Goal: Information Seeking & Learning: Learn about a topic

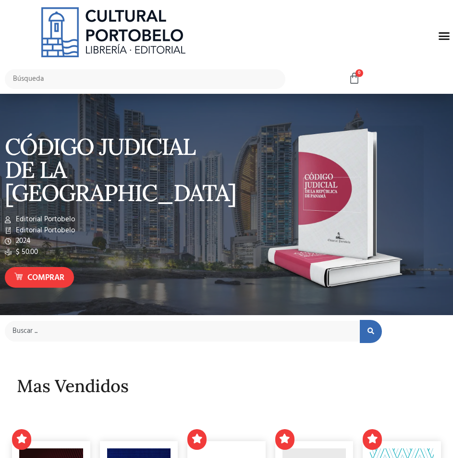
click at [447, 31] on icon "Menu Toggle" at bounding box center [444, 36] width 12 height 12
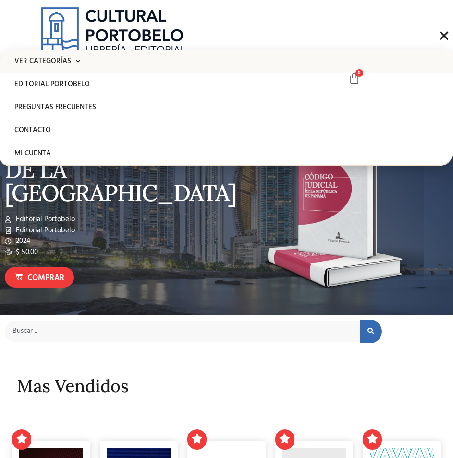
click at [77, 65] on span at bounding box center [75, 61] width 9 height 15
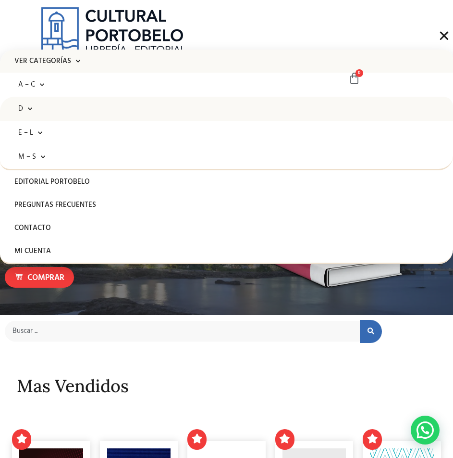
click at [54, 103] on link "D" at bounding box center [226, 109] width 453 height 24
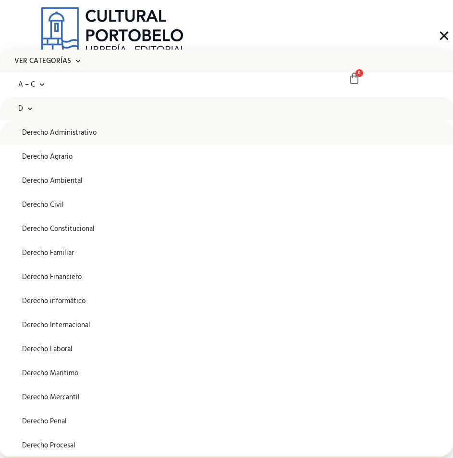
click at [59, 140] on link "Derecho Administrativo" at bounding box center [226, 133] width 453 height 24
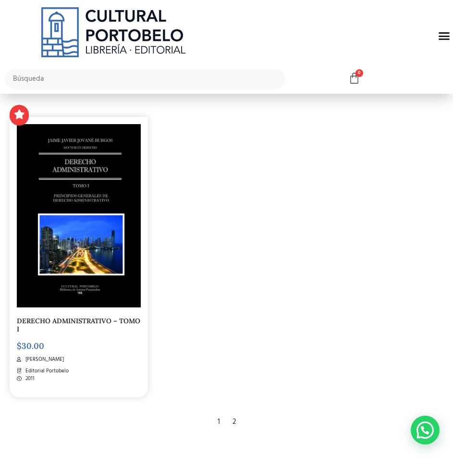
scroll to position [2067, 0]
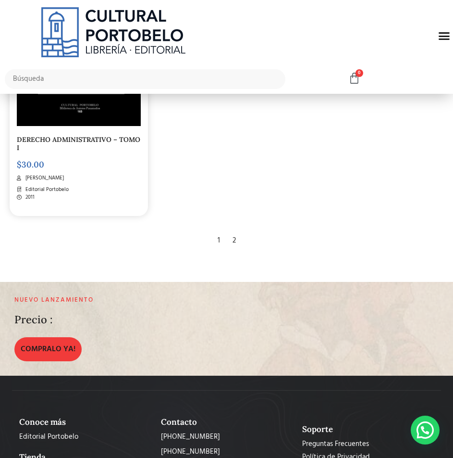
click at [231, 230] on div "2" at bounding box center [234, 240] width 13 height 21
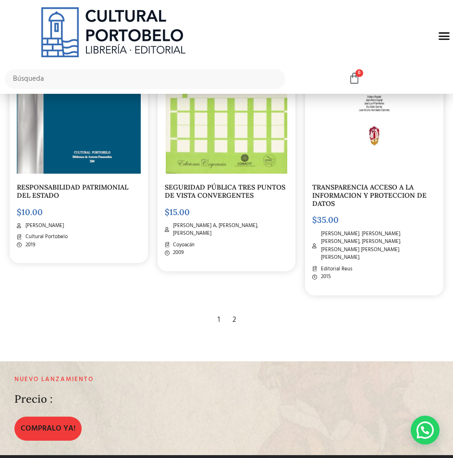
scroll to position [1490, 0]
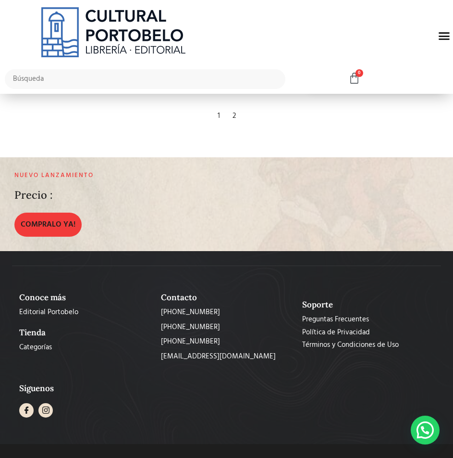
click at [439, 40] on icon "Menu Toggle" at bounding box center [444, 36] width 12 height 12
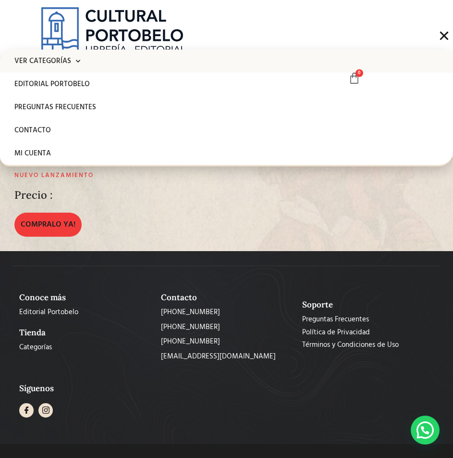
click at [90, 65] on link "Ver Categorías" at bounding box center [226, 61] width 453 height 23
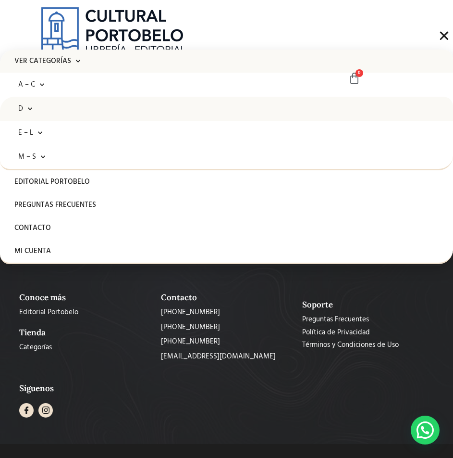
click at [68, 112] on link "D" at bounding box center [226, 109] width 453 height 24
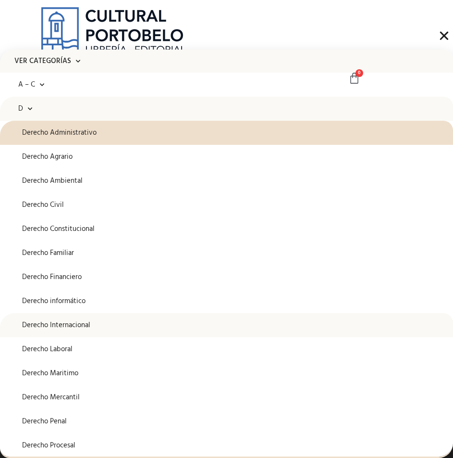
click at [85, 319] on link "Derecho Internacional" at bounding box center [226, 325] width 453 height 24
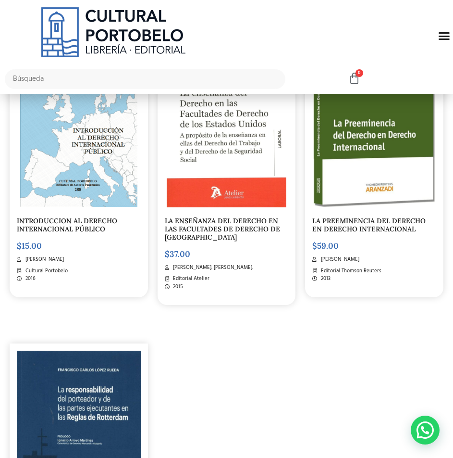
scroll to position [1778, 0]
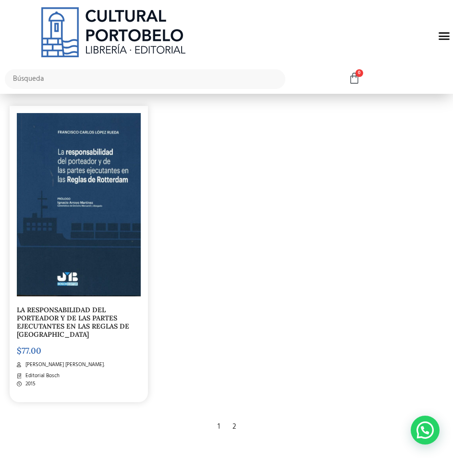
click at [234, 426] on div "2" at bounding box center [234, 426] width 13 height 21
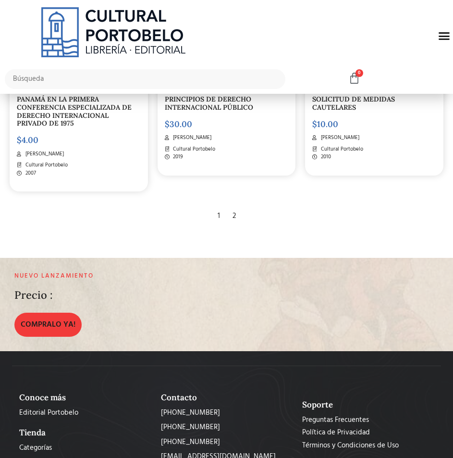
scroll to position [418, 0]
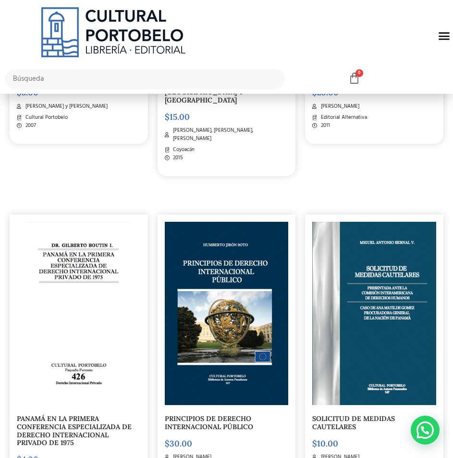
click at [443, 36] on icon "Menu Toggle" at bounding box center [444, 36] width 12 height 12
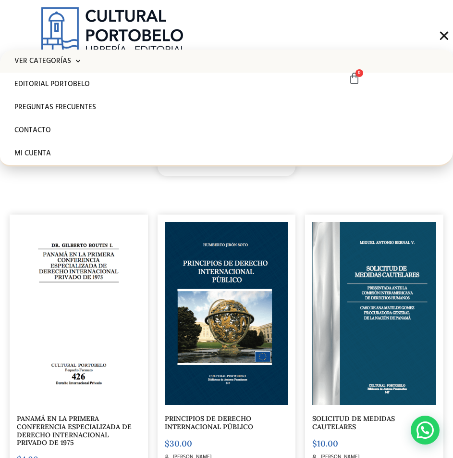
click at [63, 66] on link "Ver Categorías" at bounding box center [226, 61] width 453 height 23
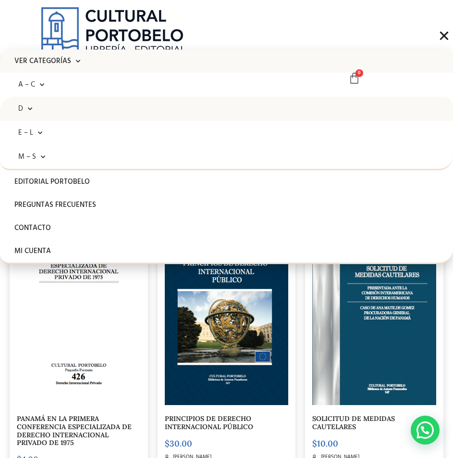
click at [31, 115] on span at bounding box center [27, 108] width 9 height 15
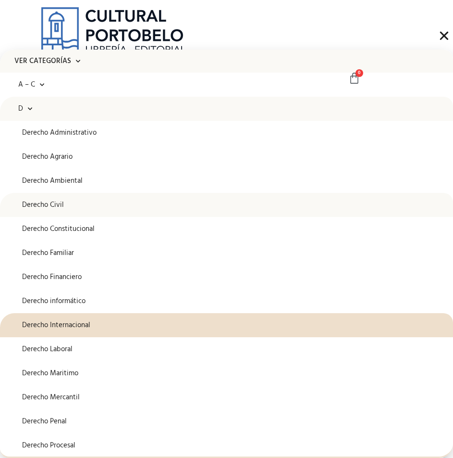
click at [70, 205] on link "Derecho Civil" at bounding box center [226, 205] width 453 height 24
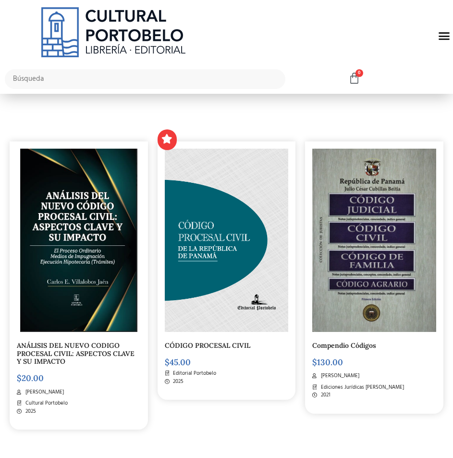
scroll to position [192, 0]
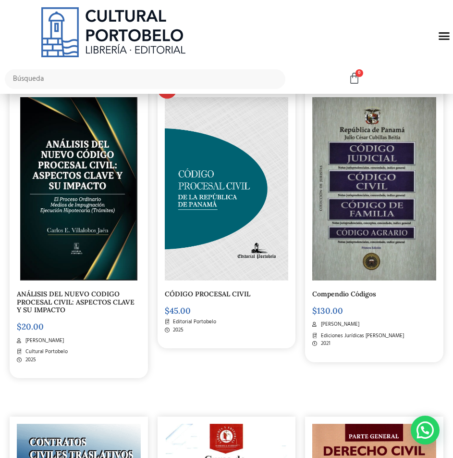
click at [92, 177] on img at bounding box center [79, 188] width 118 height 183
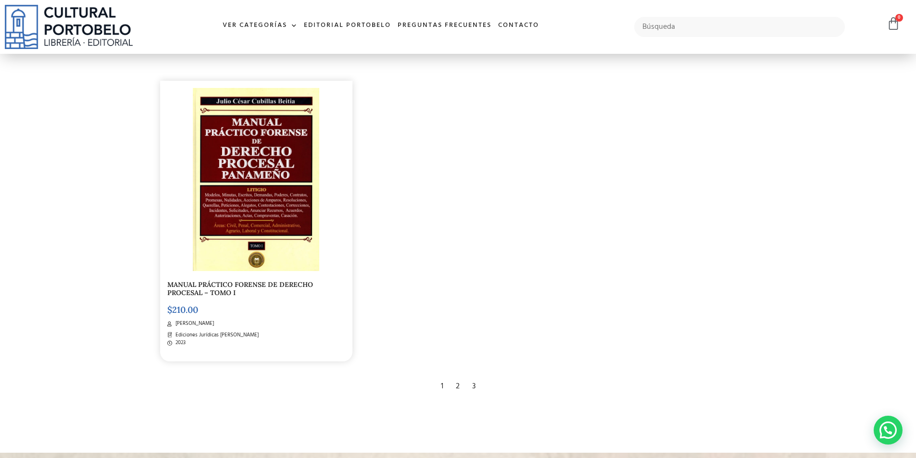
scroll to position [1826, 0]
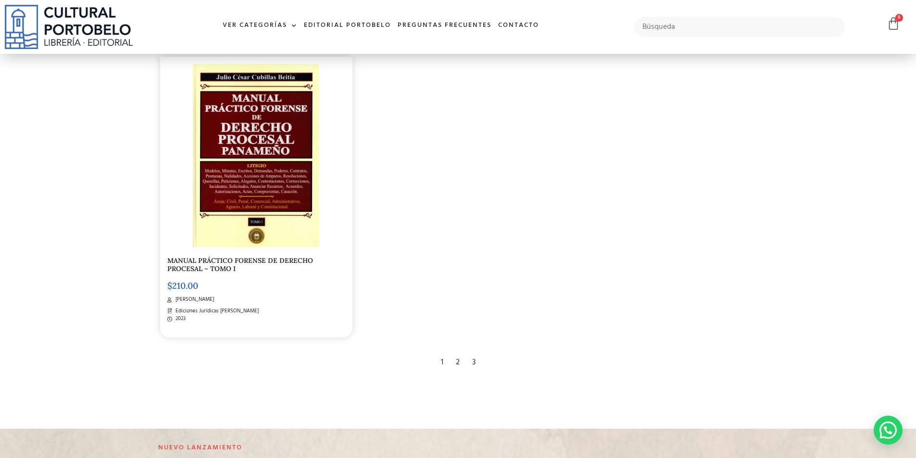
click at [453, 369] on div "2" at bounding box center [457, 362] width 13 height 21
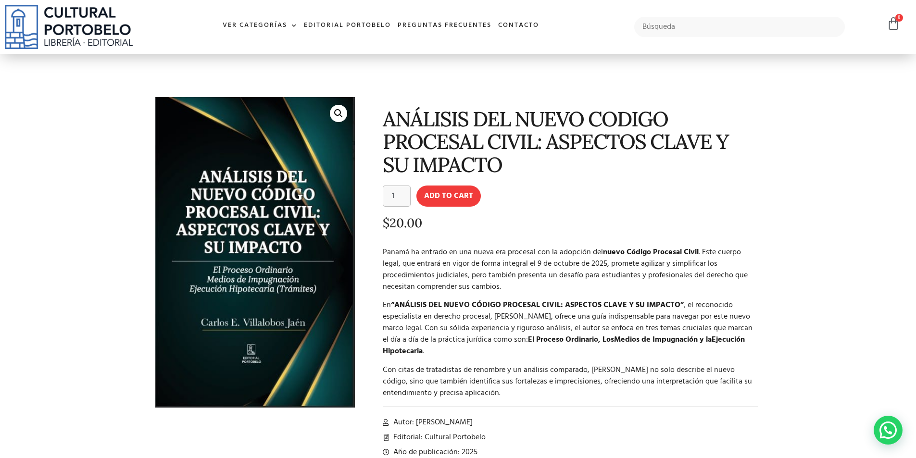
click at [453, 251] on p "Panamá ha entrado en una nueva era procesal con la adopción del nuevo Código Pr…" at bounding box center [570, 270] width 375 height 46
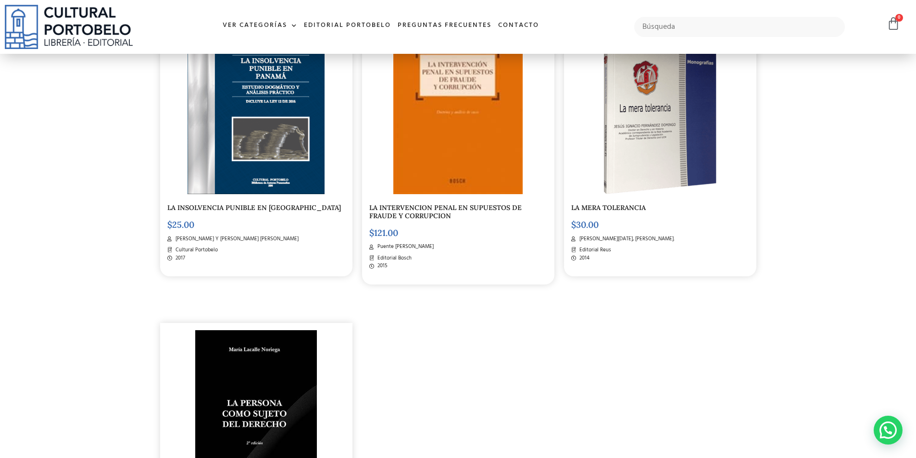
scroll to position [1923, 0]
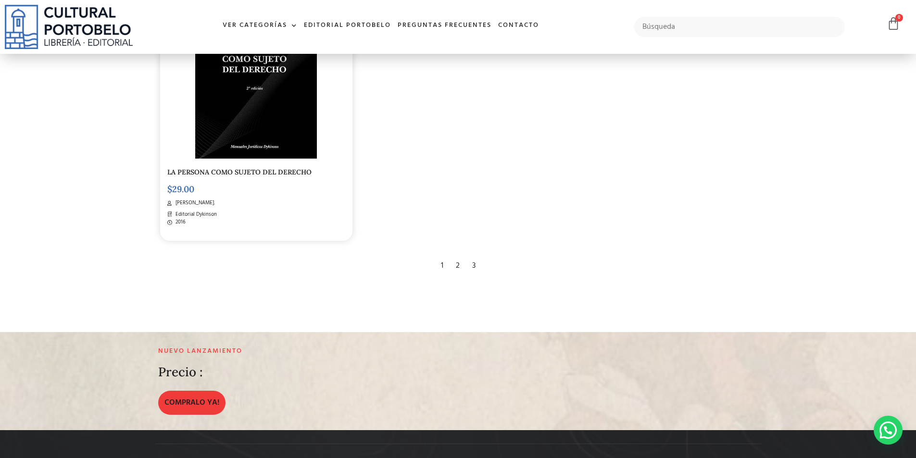
click at [471, 269] on div "3" at bounding box center [473, 265] width 13 height 21
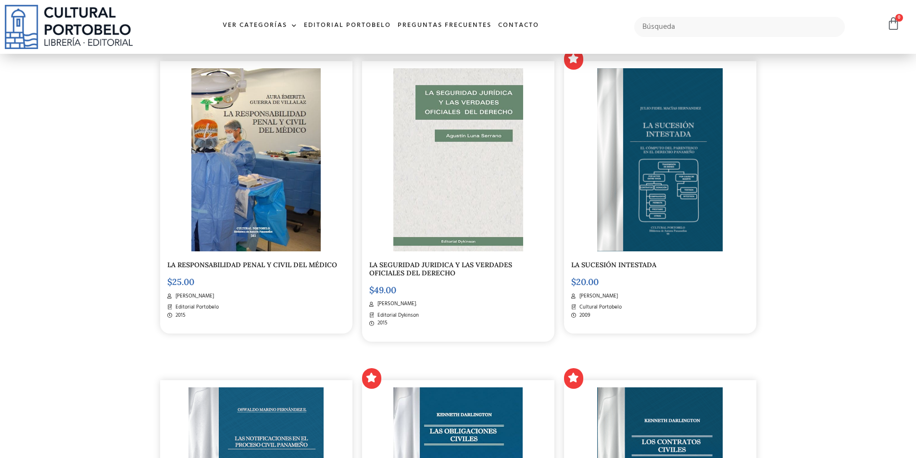
scroll to position [817, 0]
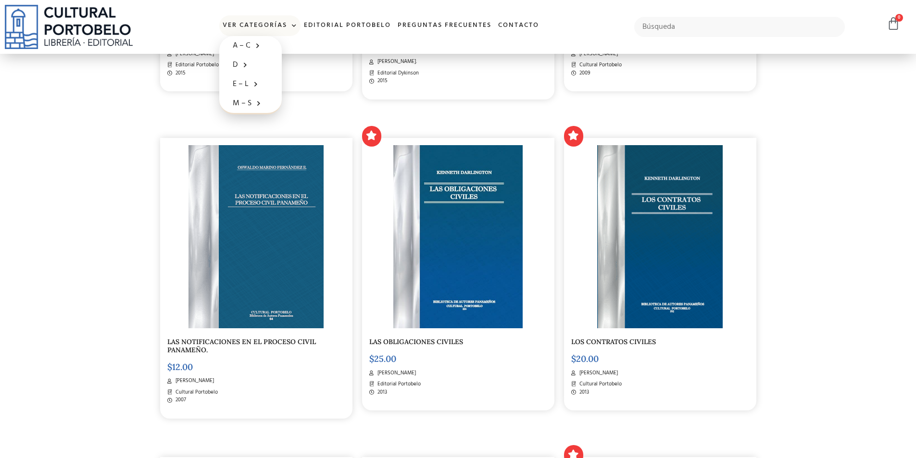
click at [273, 23] on link "Ver Categorías" at bounding box center [259, 25] width 81 height 21
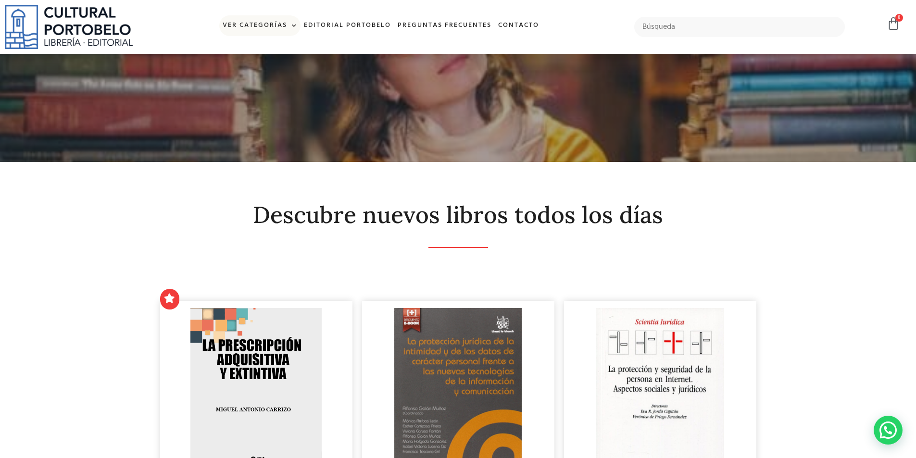
click at [273, 23] on link "Ver Categorías" at bounding box center [259, 25] width 81 height 21
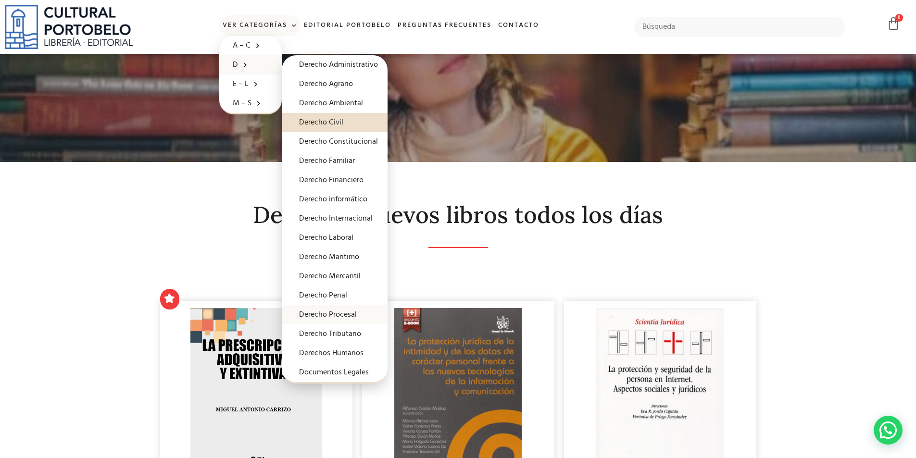
click at [359, 314] on link "Derecho Procesal" at bounding box center [335, 314] width 106 height 19
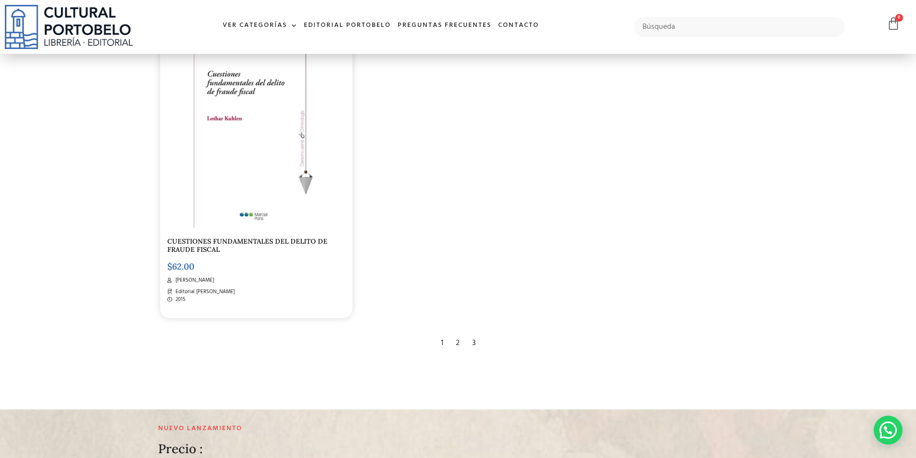
scroll to position [2067, 0]
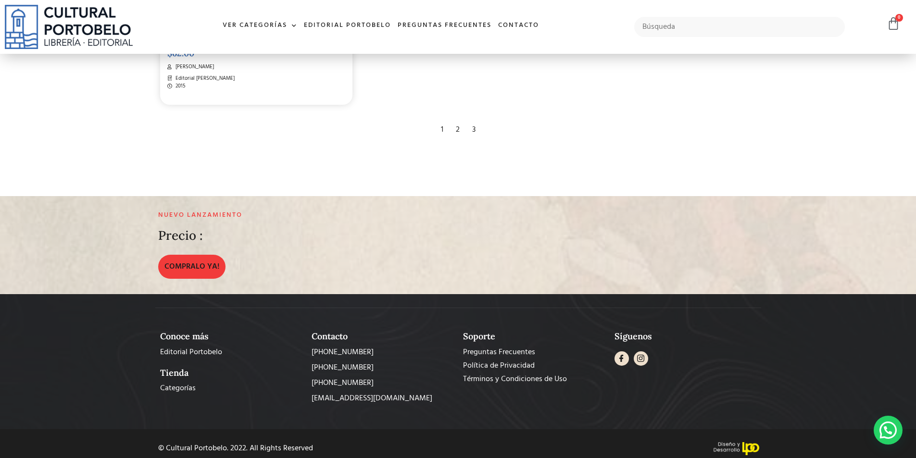
click at [452, 123] on div "2" at bounding box center [457, 129] width 13 height 21
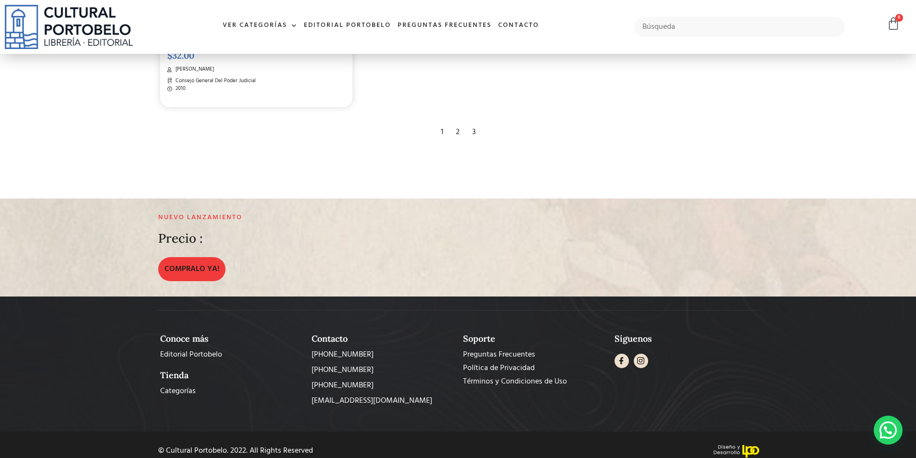
scroll to position [2090, 0]
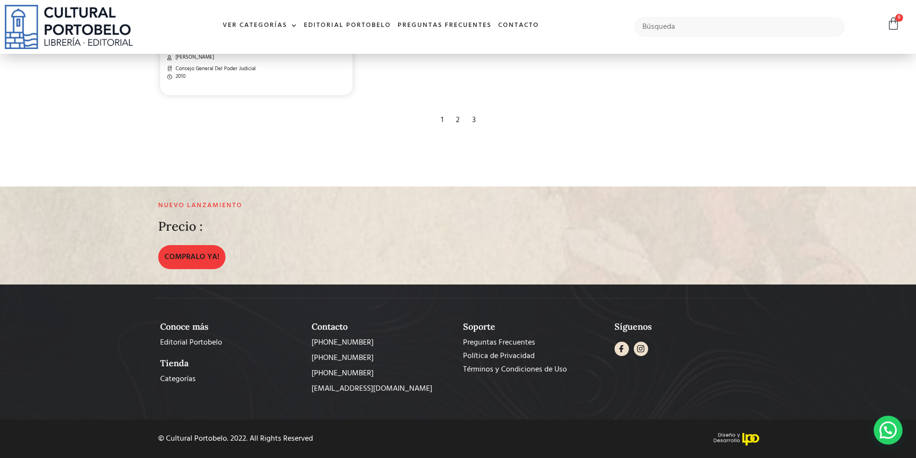
click at [471, 122] on div "3" at bounding box center [473, 120] width 13 height 21
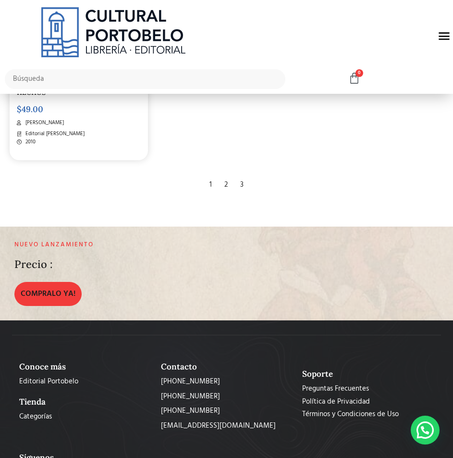
scroll to position [2023, 0]
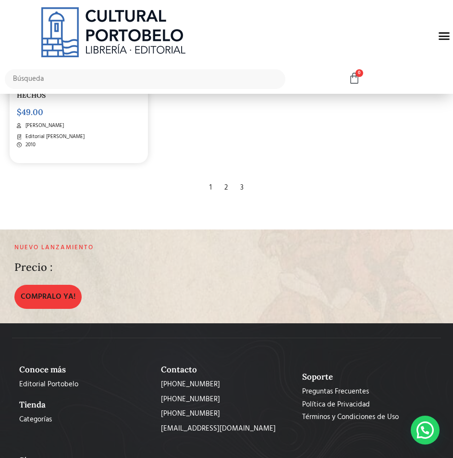
click at [242, 190] on div "3" at bounding box center [242, 187] width 13 height 21
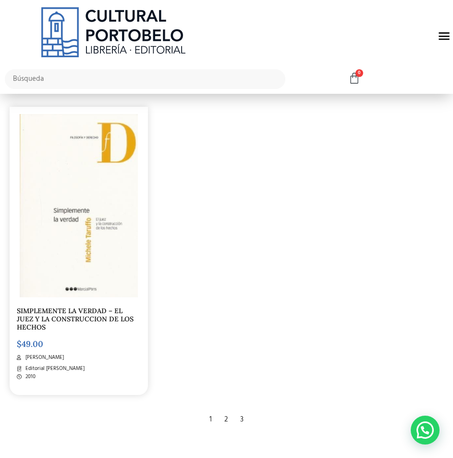
scroll to position [1782, 0]
